Goal: Information Seeking & Learning: Learn about a topic

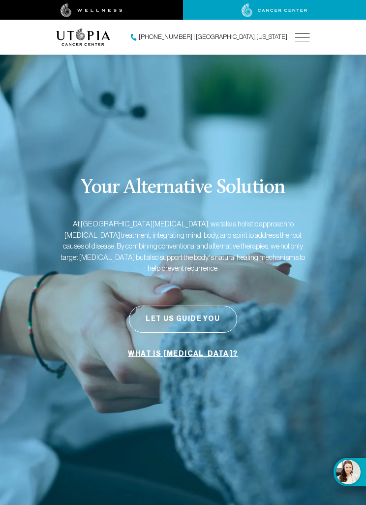
click at [308, 39] on img at bounding box center [303, 37] width 15 height 8
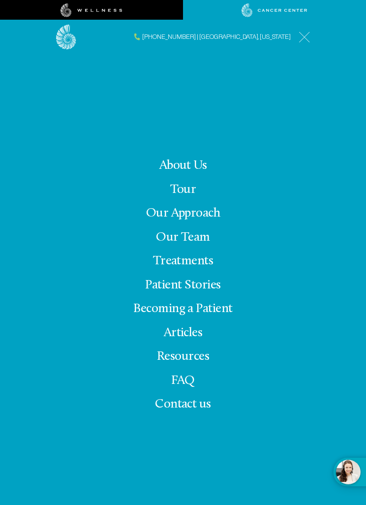
scroll to position [23, 0]
click at [150, 169] on div "About Us Tour Our Approach Our Team Treatments Patient Stories Becoming a Patie…" at bounding box center [183, 289] width 254 height 471
click at [160, 172] on link "About Us" at bounding box center [184, 165] width 48 height 13
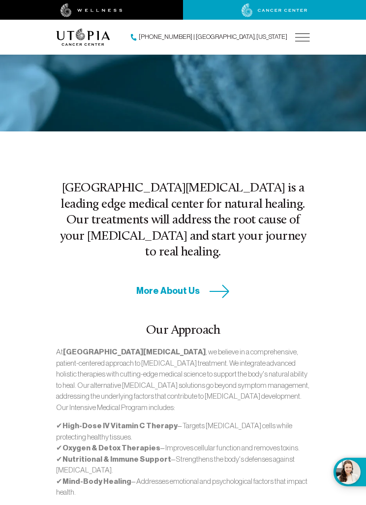
scroll to position [373, 0]
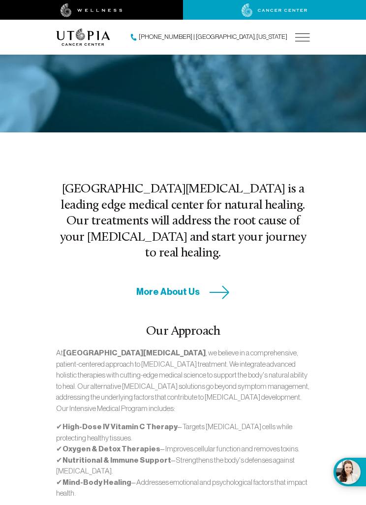
click at [305, 33] on img at bounding box center [303, 37] width 15 height 8
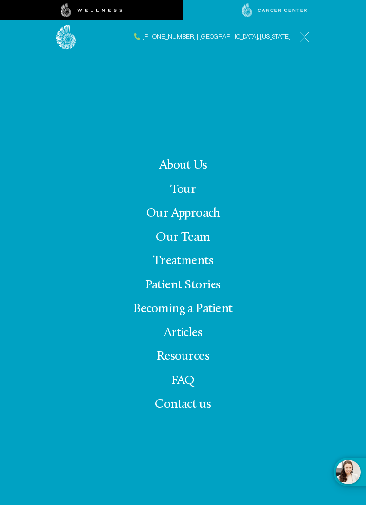
click at [304, 35] on img at bounding box center [304, 37] width 11 height 11
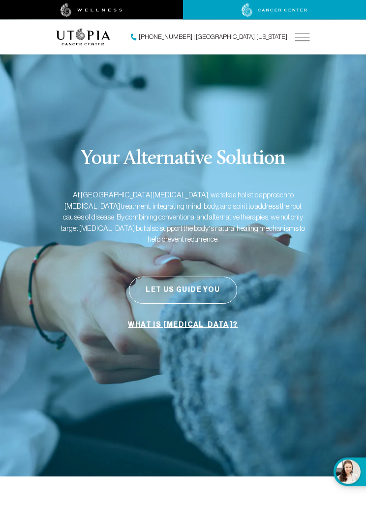
scroll to position [0, 0]
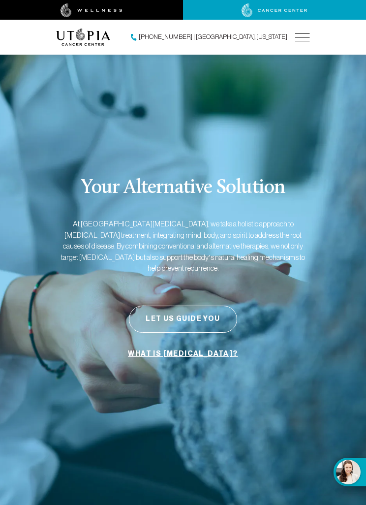
click at [310, 32] on div "About Us Treatments Patient Stories [PHONE_NUMBER] | [GEOGRAPHIC_DATA], [US_STA…" at bounding box center [183, 37] width 266 height 35
click at [306, 36] on img at bounding box center [303, 37] width 15 height 8
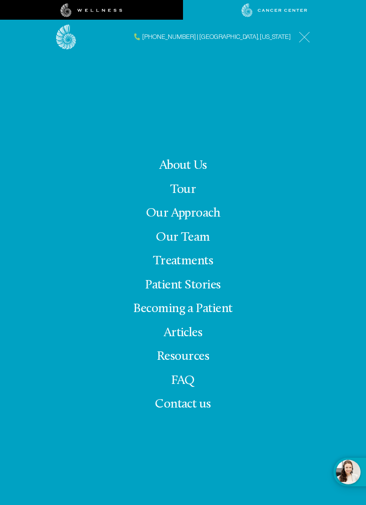
click at [306, 32] on img at bounding box center [304, 37] width 11 height 11
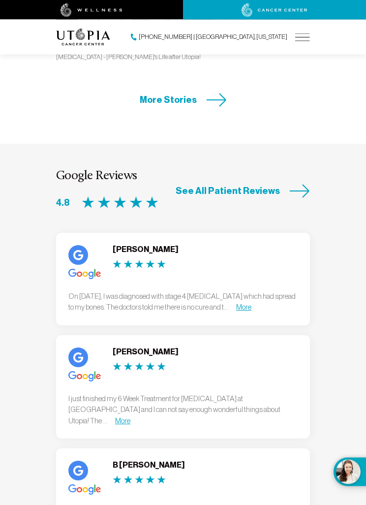
scroll to position [3074, 0]
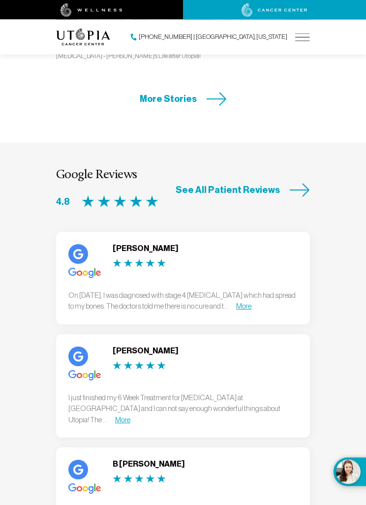
click at [252, 302] on link "More" at bounding box center [243, 306] width 15 height 8
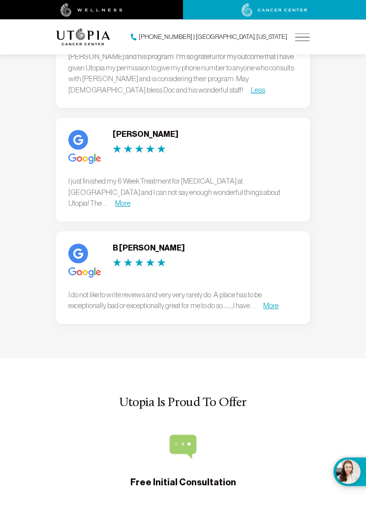
scroll to position [3389, 0]
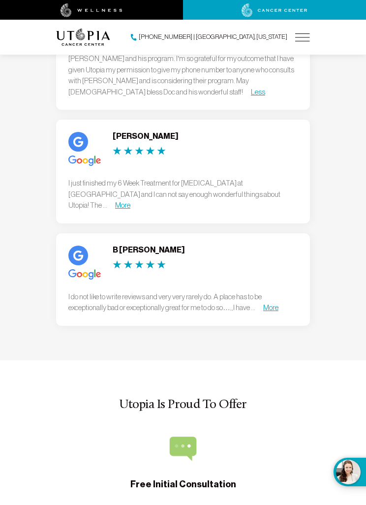
click at [279, 303] on link "More" at bounding box center [271, 307] width 15 height 8
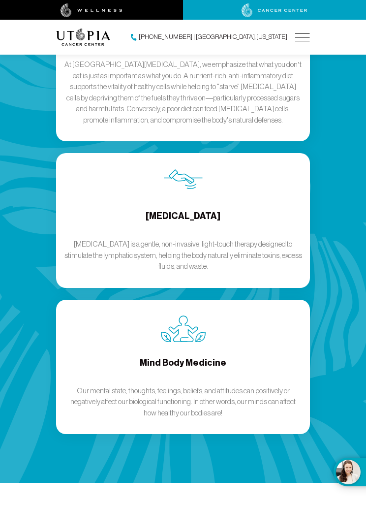
scroll to position [2004, 0]
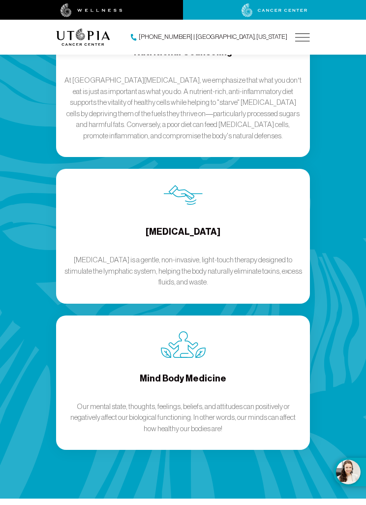
click at [307, 36] on img at bounding box center [303, 37] width 15 height 8
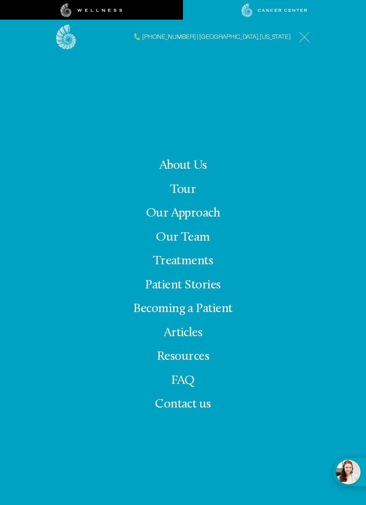
click at [211, 220] on link "Our Approach" at bounding box center [183, 213] width 74 height 13
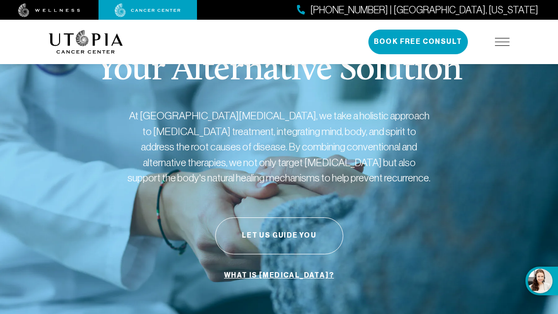
scroll to position [32, 0]
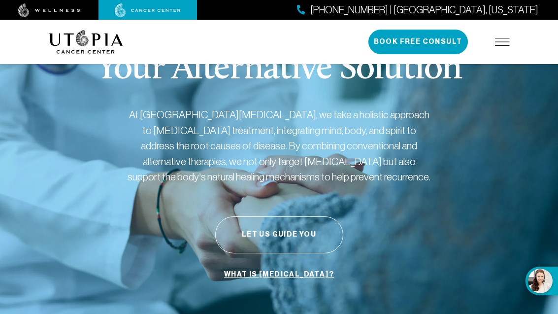
click at [366, 42] on img at bounding box center [502, 42] width 15 height 8
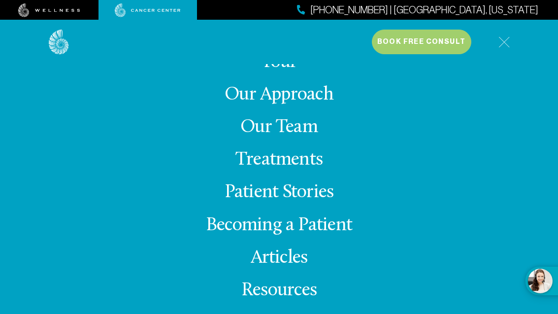
click at [317, 169] on link "Treatments" at bounding box center [278, 159] width 87 height 19
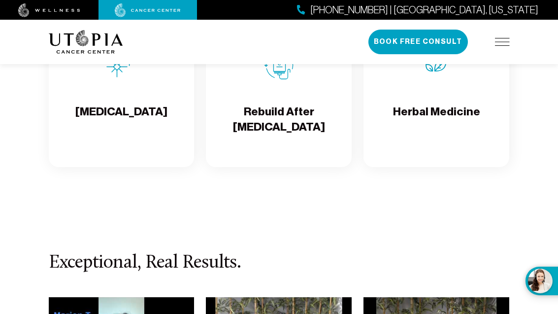
scroll to position [2275, 0]
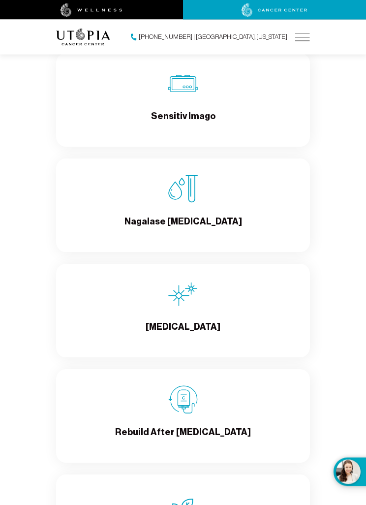
click at [310, 36] on img at bounding box center [303, 37] width 15 height 8
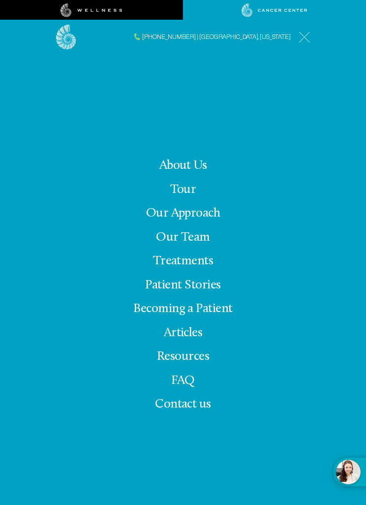
click at [193, 197] on link "Tour" at bounding box center [183, 189] width 26 height 13
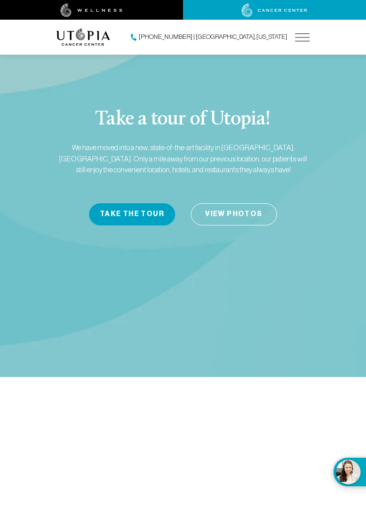
click at [309, 37] on img at bounding box center [303, 37] width 15 height 8
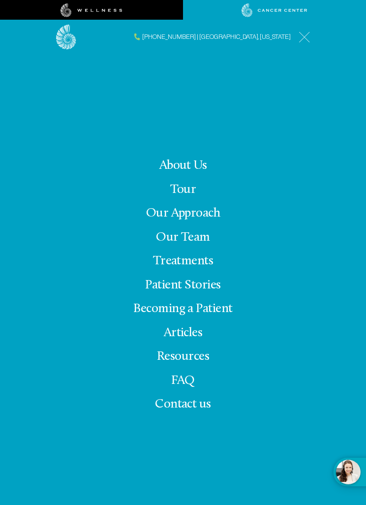
click at [214, 316] on link "Becoming a Patient" at bounding box center [183, 308] width 100 height 13
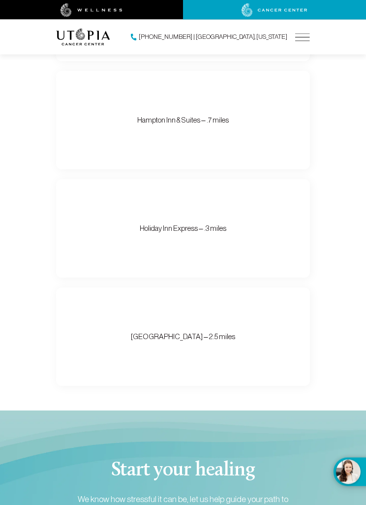
scroll to position [1416, 0]
click at [270, 259] on div "Holiday Inn Express – .3 miles [STREET_ADDRESS] Oldsmar, FL 34677" at bounding box center [183, 228] width 254 height 99
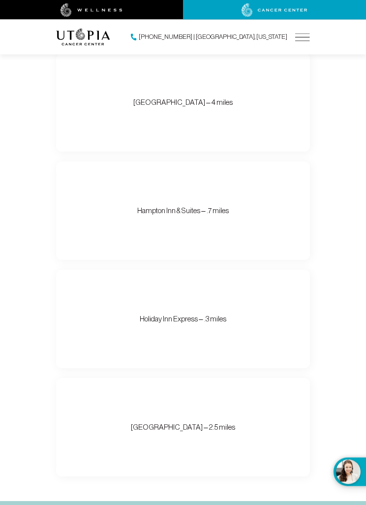
scroll to position [1325, 0]
click at [265, 260] on div "Hampton Inn & Suites – .7 miles [STREET_ADDRESS] [GEOGRAPHIC_DATA] 813-818-7202" at bounding box center [183, 211] width 254 height 99
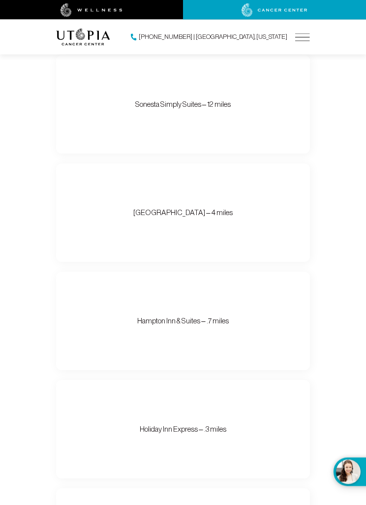
scroll to position [1215, 0]
click at [272, 262] on div "[GEOGRAPHIC_DATA] Condominiums – 4 miles [PERSON_NAME] [PHONE_NUMBER] or [PERSO…" at bounding box center [183, 213] width 254 height 99
click at [261, 154] on div "Sonesta Simply Suites – 12 miles [STREET_ADDRESS] 727-573-3344" at bounding box center [183, 104] width 254 height 99
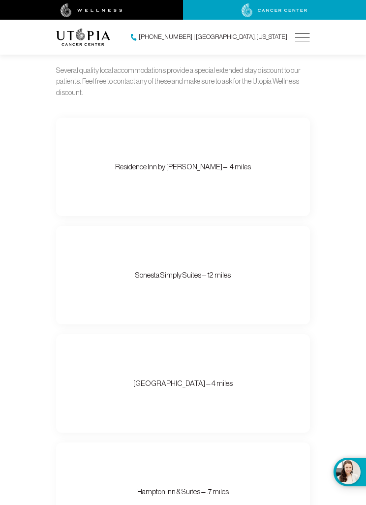
scroll to position [1041, 0]
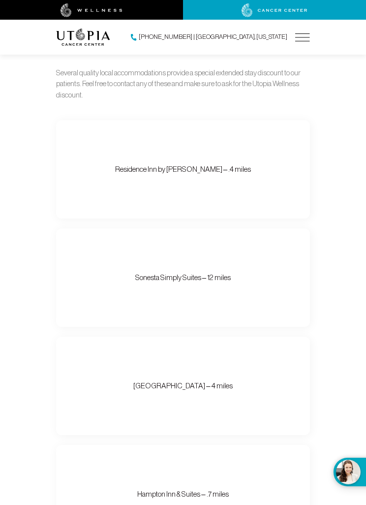
click at [265, 308] on div "Sonesta Simply Suites – 12 miles [STREET_ADDRESS] 727-573-3344" at bounding box center [183, 278] width 254 height 99
click at [270, 219] on div "Residence Inn by [PERSON_NAME] – .4 miles [STREET_ADDRESS] [GEOGRAPHIC_DATA] 81…" at bounding box center [183, 169] width 254 height 99
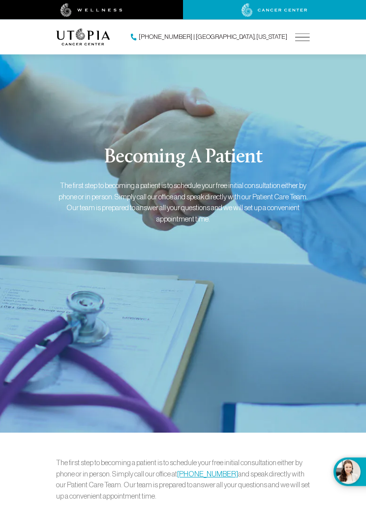
scroll to position [0, 0]
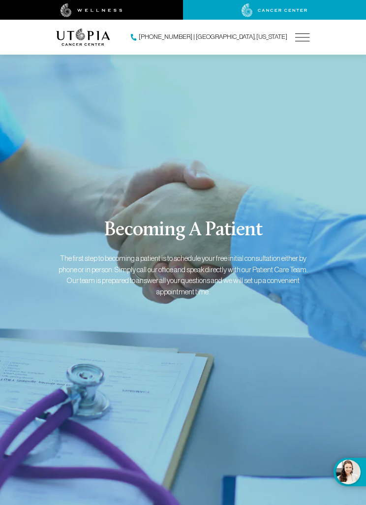
click at [303, 40] on img at bounding box center [303, 37] width 15 height 8
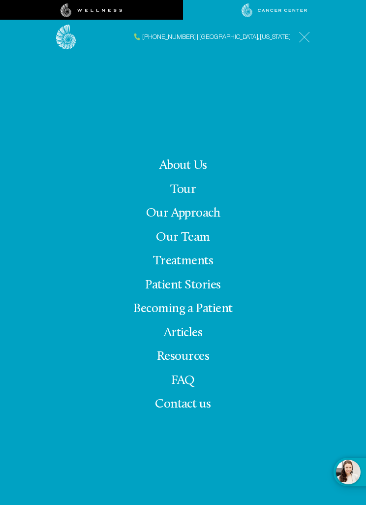
click at [213, 220] on link "Our Approach" at bounding box center [183, 213] width 74 height 13
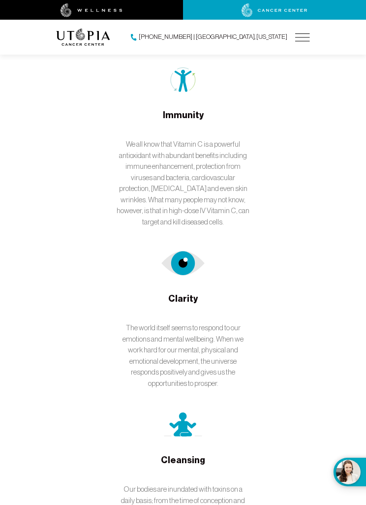
scroll to position [1597, 0]
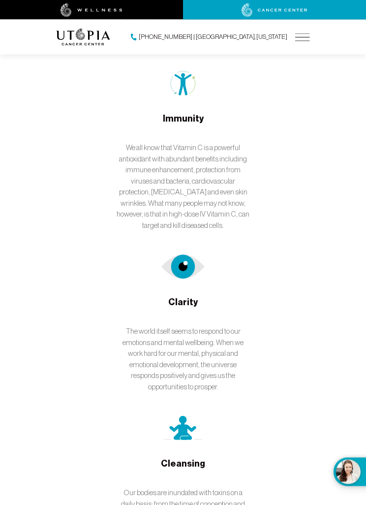
click at [308, 37] on img at bounding box center [303, 37] width 15 height 8
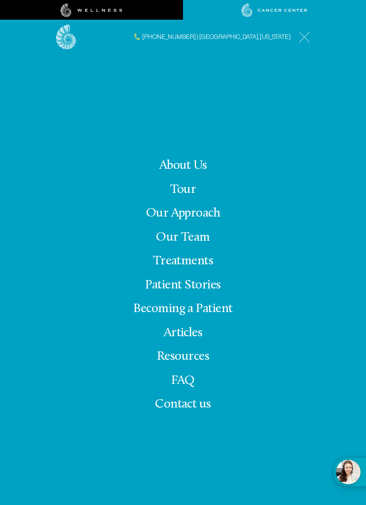
click at [307, 37] on link at bounding box center [304, 37] width 11 height 11
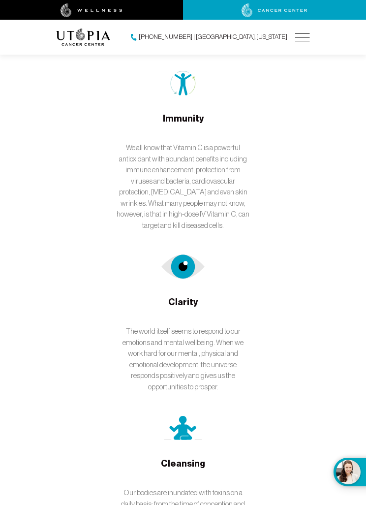
click at [309, 39] on img at bounding box center [303, 37] width 15 height 8
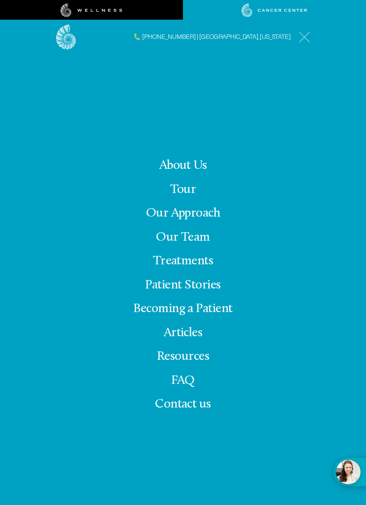
click at [192, 197] on link "Tour" at bounding box center [183, 189] width 26 height 13
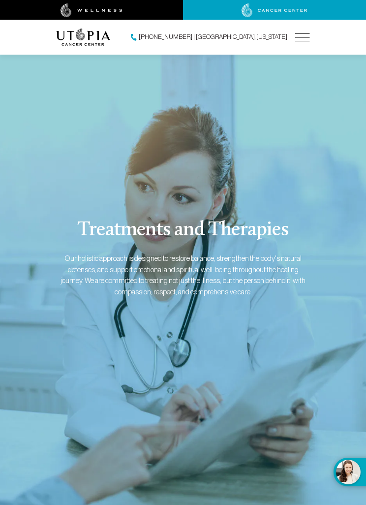
click at [308, 38] on img at bounding box center [303, 37] width 15 height 8
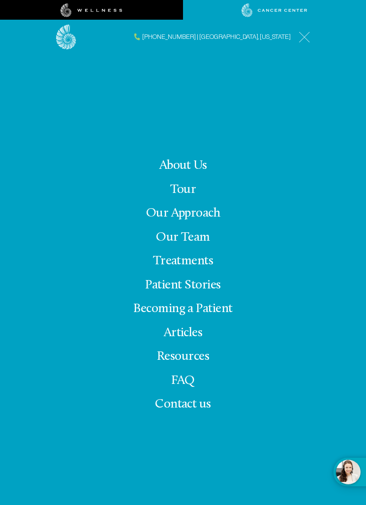
click at [211, 268] on link "Treatments" at bounding box center [183, 261] width 61 height 13
click at [191, 268] on link "Treatments" at bounding box center [183, 261] width 61 height 13
click at [178, 268] on link "Treatments" at bounding box center [183, 261] width 61 height 13
click at [225, 316] on link "Becoming a Patient" at bounding box center [183, 308] width 100 height 13
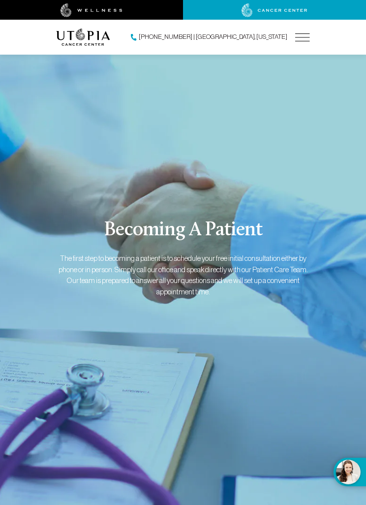
click at [275, 11] on img at bounding box center [275, 10] width 66 height 14
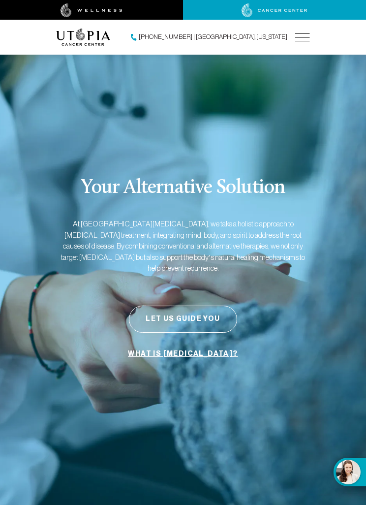
click at [211, 328] on button "Let Us Guide You" at bounding box center [183, 319] width 108 height 27
